Goal: Task Accomplishment & Management: Manage account settings

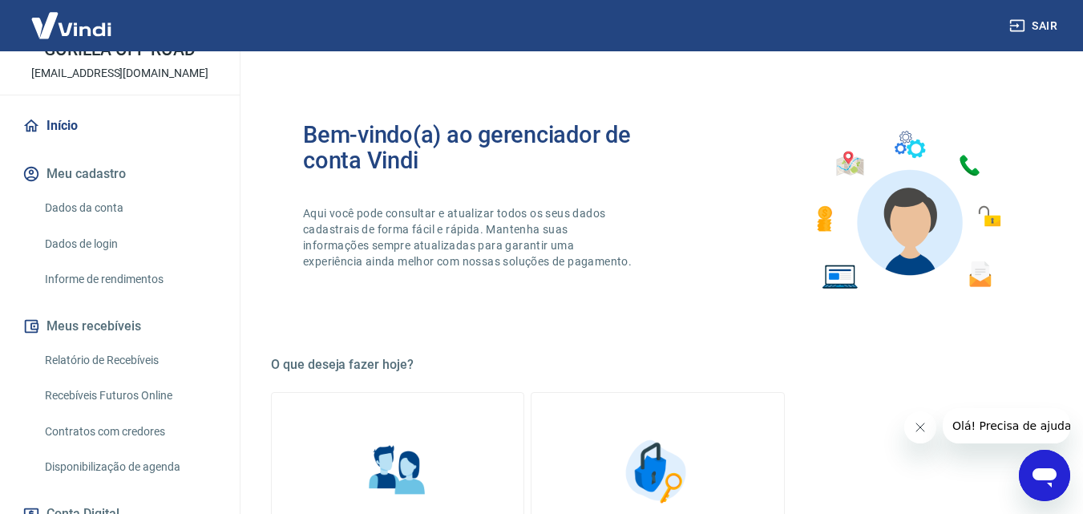
scroll to position [321, 0]
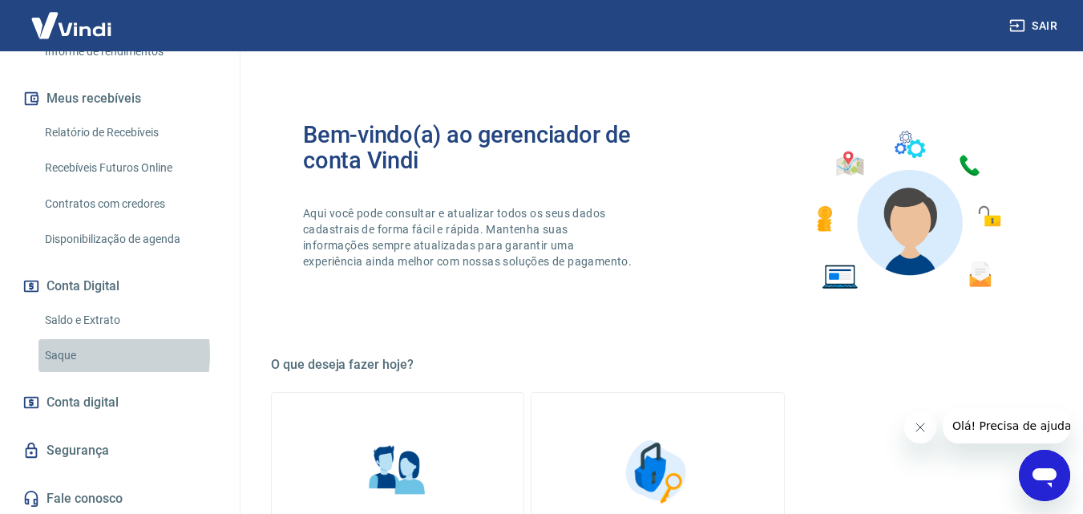
click at [65, 353] on link "Saque" at bounding box center [129, 355] width 182 height 33
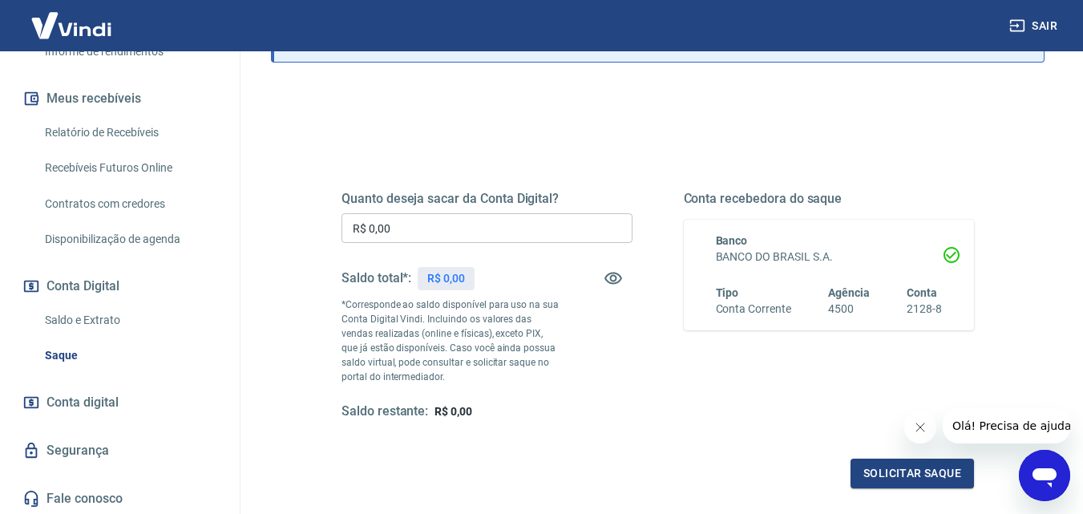
scroll to position [160, 0]
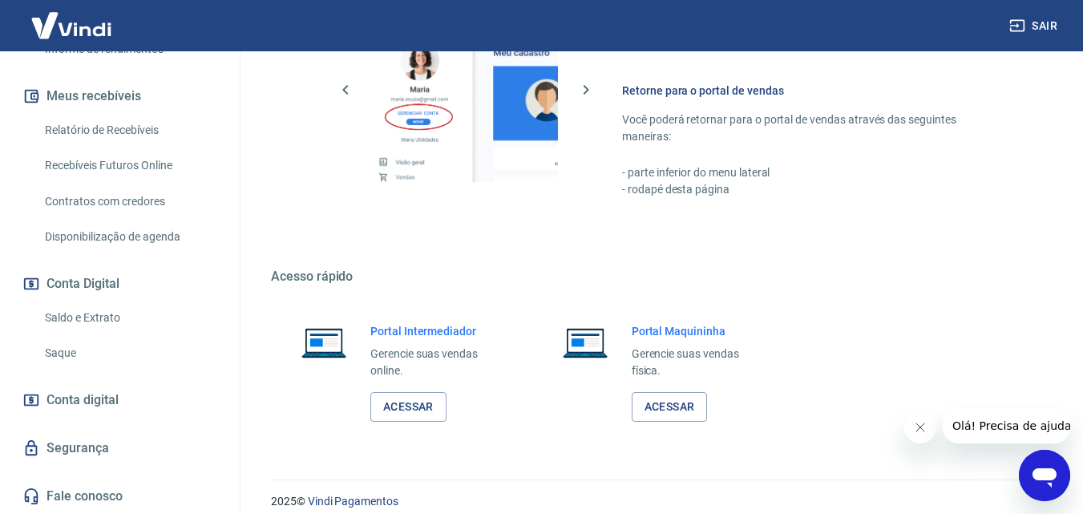
scroll to position [802, 0]
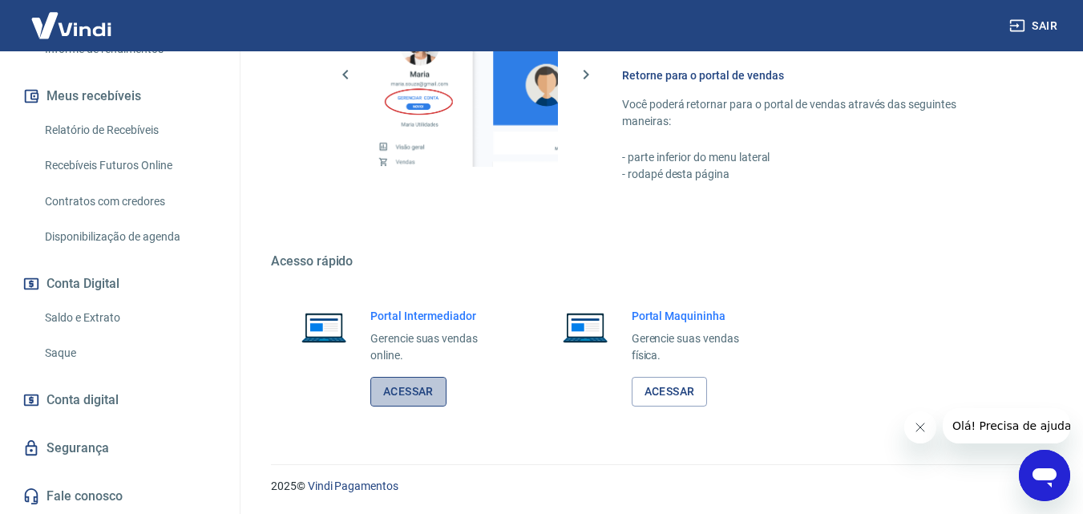
click at [417, 391] on link "Acessar" at bounding box center [408, 392] width 76 height 30
